Goal: Information Seeking & Learning: Learn about a topic

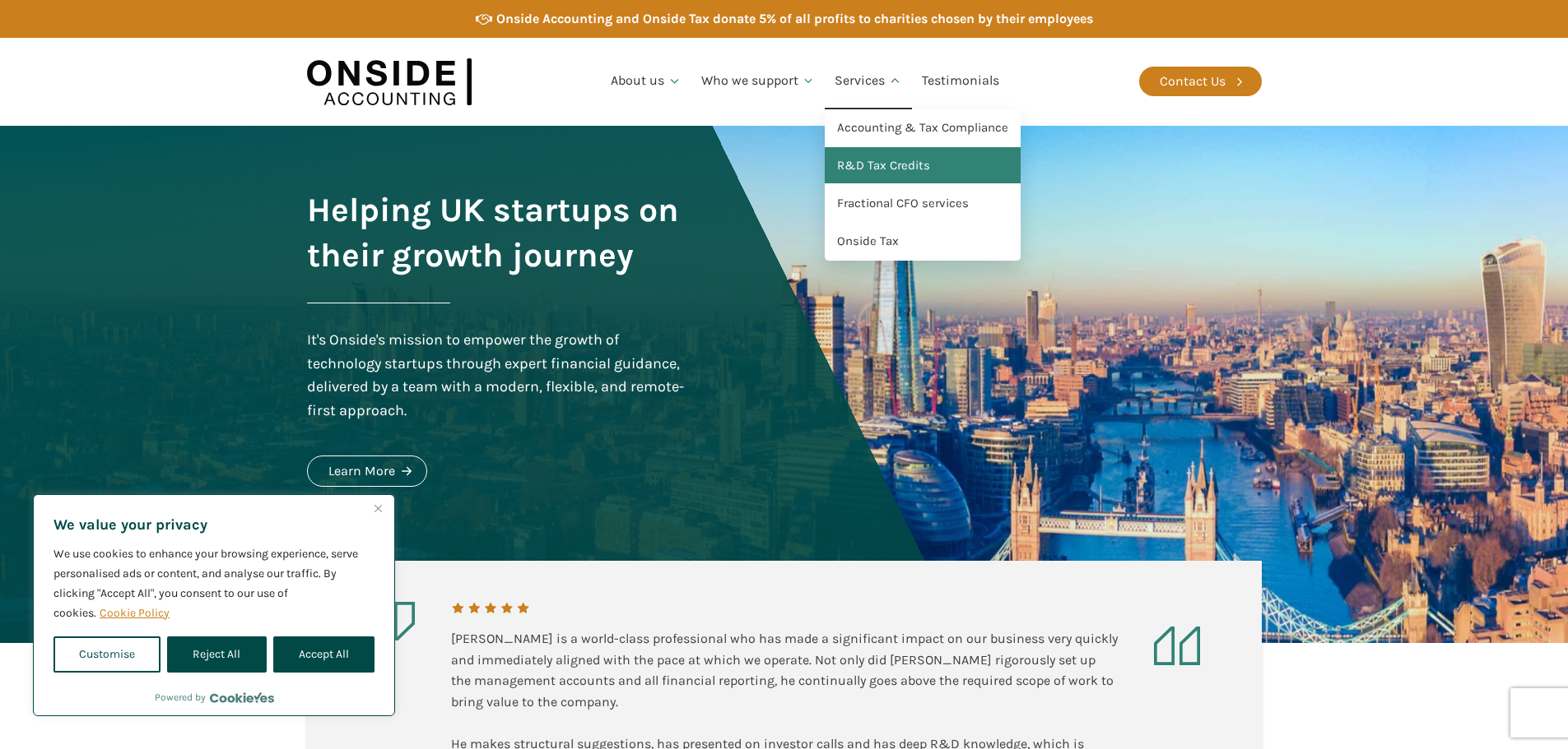
click at [901, 157] on link "R&D Tax Credits" at bounding box center [922, 166] width 195 height 38
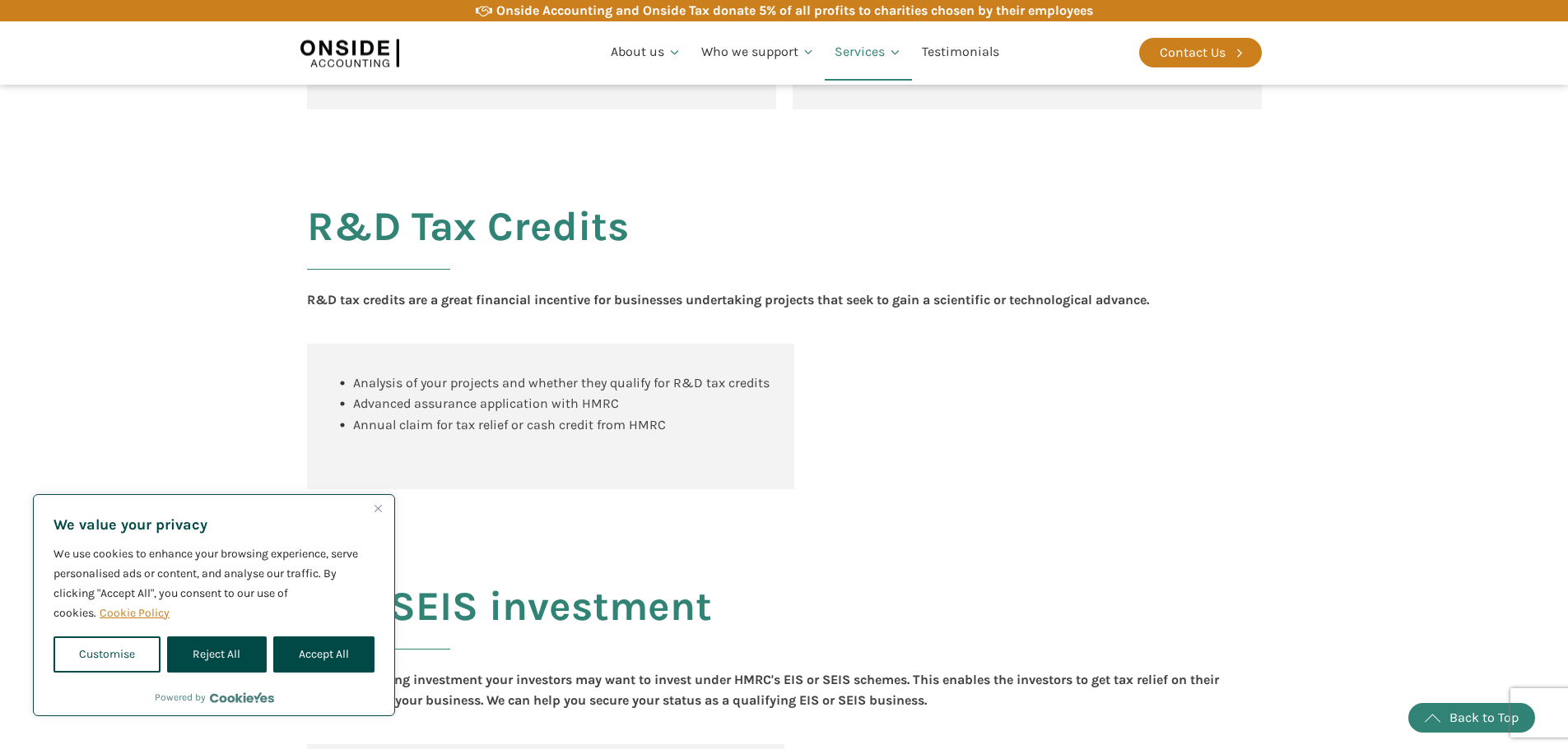
scroll to position [1199, 0]
click at [311, 654] on button "Accept All" at bounding box center [323, 654] width 101 height 36
checkbox input "true"
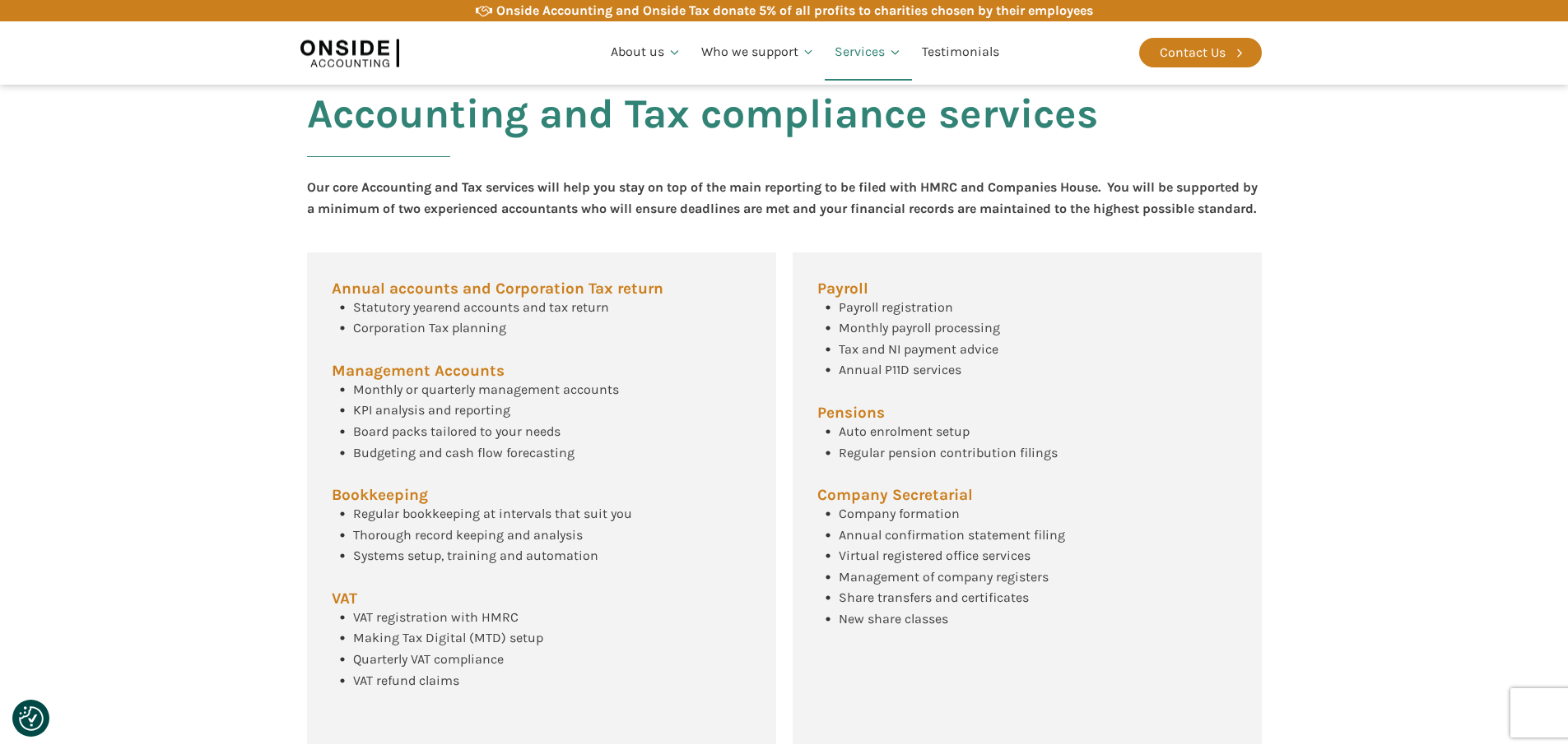
scroll to position [0, 0]
